Goal: Task Accomplishment & Management: Manage account settings

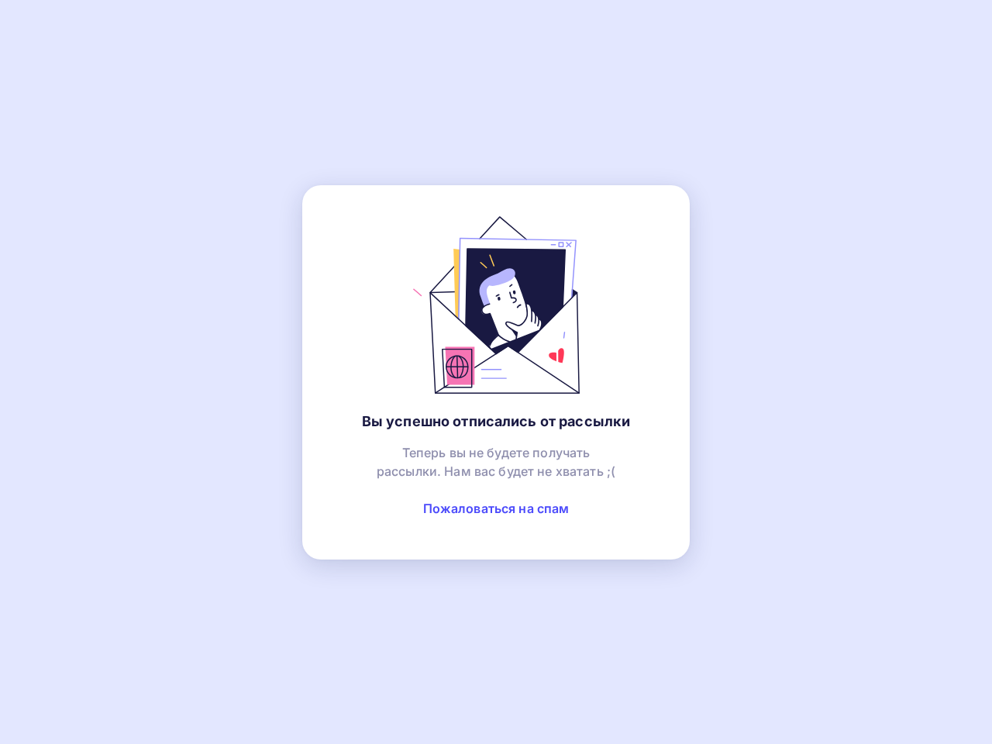
click at [496, 509] on link "Пожаловаться на спам" at bounding box center [496, 509] width 147 height 16
